Goal: Find specific page/section: Find specific page/section

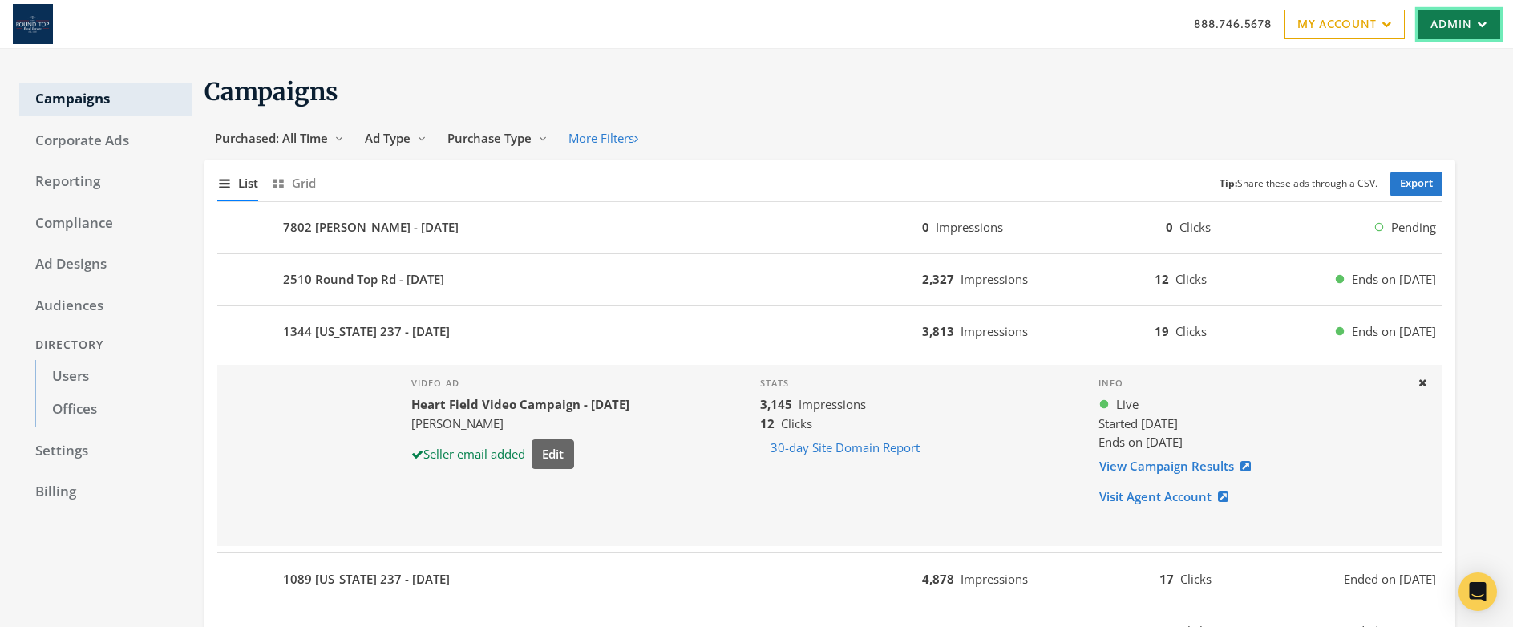
click at [1456, 23] on link "Admin" at bounding box center [1458, 25] width 83 height 30
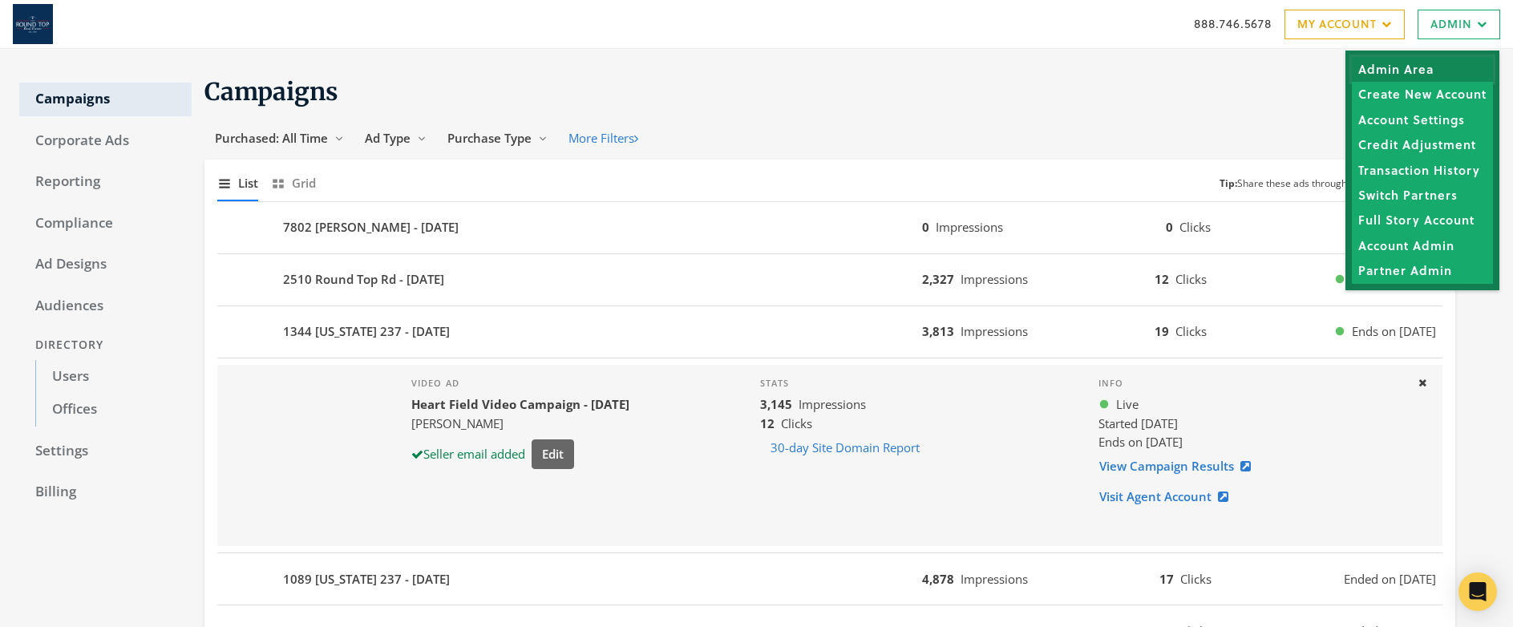
click at [1417, 63] on link "Admin Area" at bounding box center [1421, 69] width 141 height 25
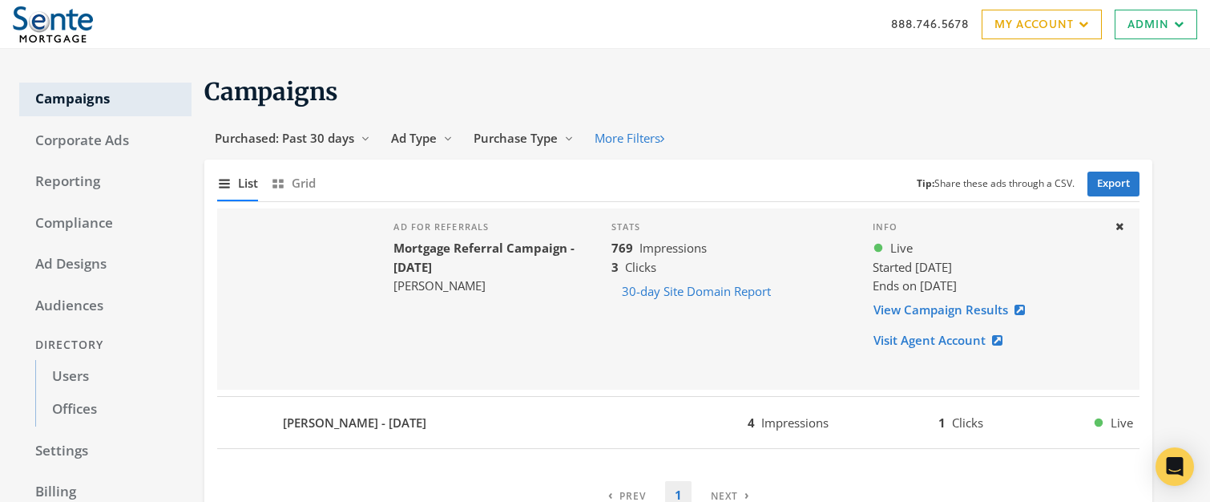
click at [1126, 25] on link "Admin" at bounding box center [1156, 25] width 83 height 30
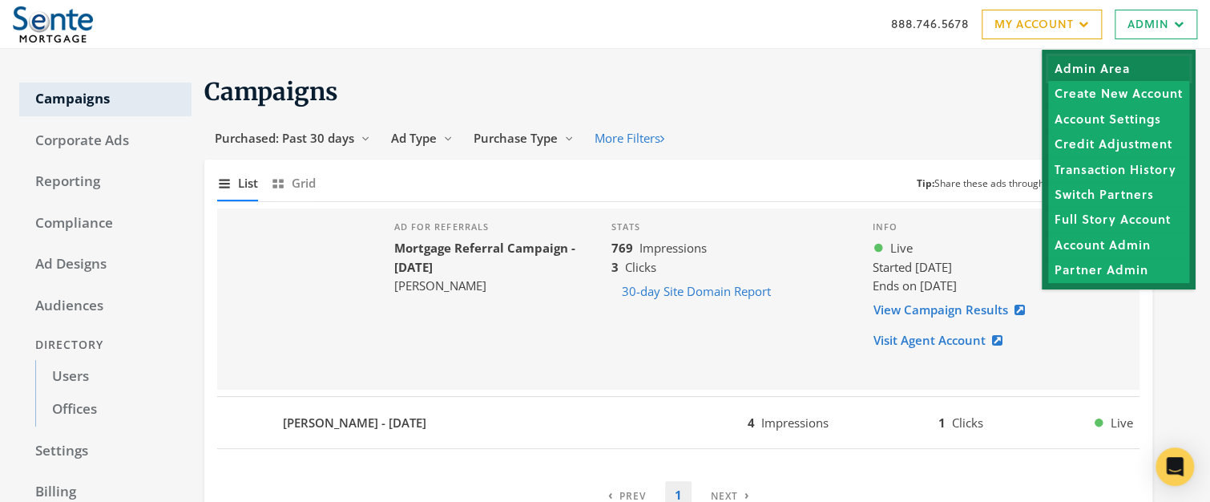
click at [1101, 66] on link "Admin Area" at bounding box center [1118, 68] width 141 height 25
